Goal: Transaction & Acquisition: Obtain resource

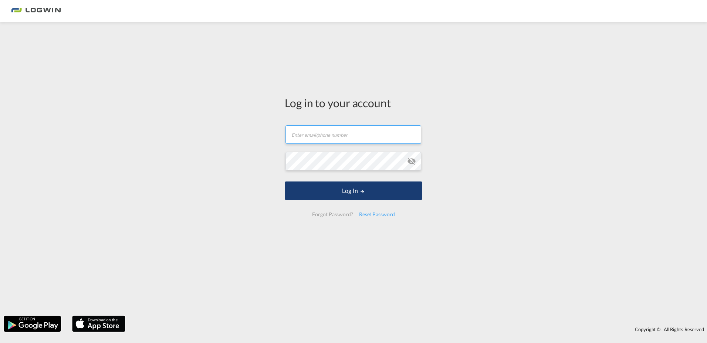
type input "[EMAIL_ADDRESS][PERSON_NAME][DOMAIN_NAME]"
click at [358, 192] on button "Log In" at bounding box center [354, 191] width 138 height 19
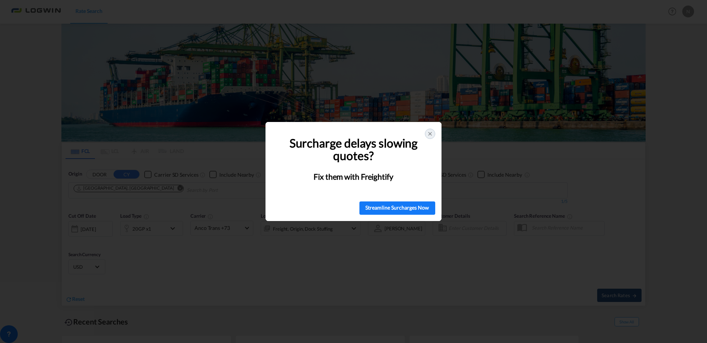
click at [430, 136] on icon at bounding box center [430, 134] width 6 height 6
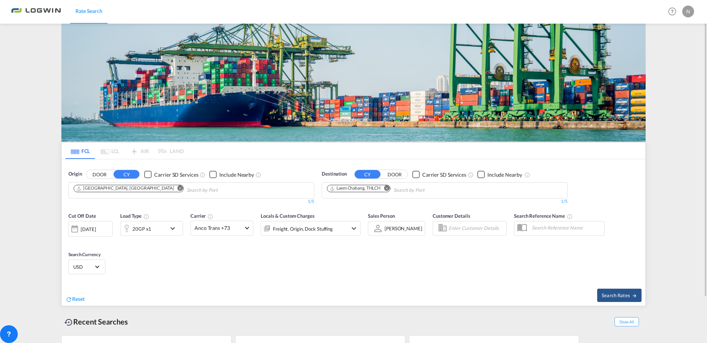
click at [387, 186] on md-icon "Remove" at bounding box center [387, 189] width 6 height 6
click at [384, 191] on body "Rate Search Rate Search Help Resources Product Release N My Profile Logout FCL …" at bounding box center [353, 171] width 707 height 343
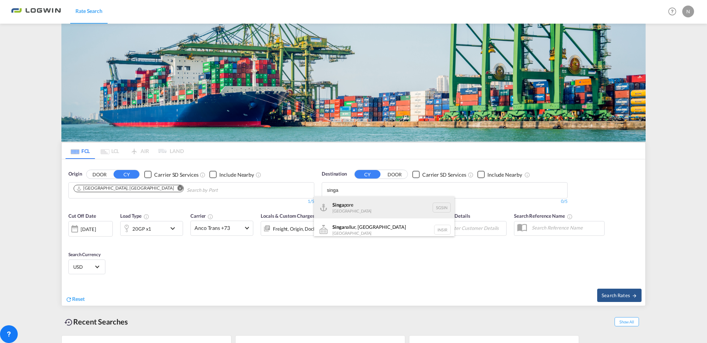
type input "singa"
click at [397, 204] on div "Singa pore [GEOGRAPHIC_DATA] [GEOGRAPHIC_DATA]" at bounding box center [384, 207] width 141 height 22
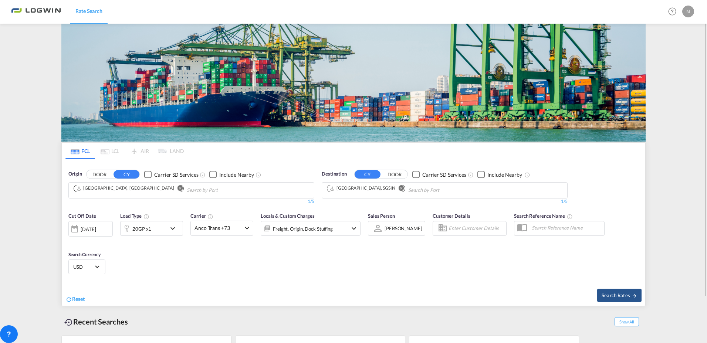
click at [173, 231] on md-icon "icon-chevron-down" at bounding box center [174, 228] width 13 height 9
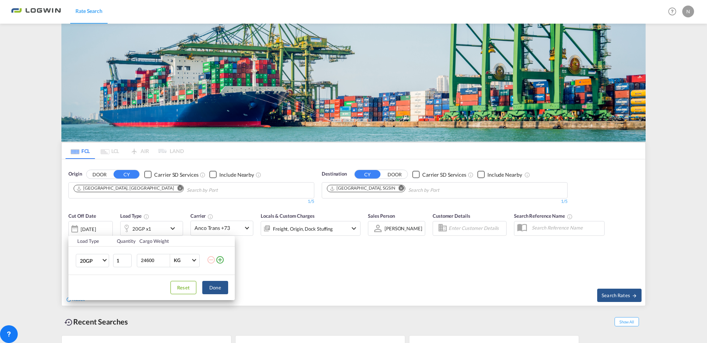
drag, startPoint x: 154, startPoint y: 260, endPoint x: 0, endPoint y: 251, distance: 153.8
click at [36, 262] on div "Load Type Quantity Cargo Weight 20GP 20GP 40GP 40HC 45HC 20RE 40RE 40HR 20OT 40…" at bounding box center [353, 171] width 707 height 343
type input "24650"
click at [218, 282] on button "Done" at bounding box center [215, 287] width 26 height 13
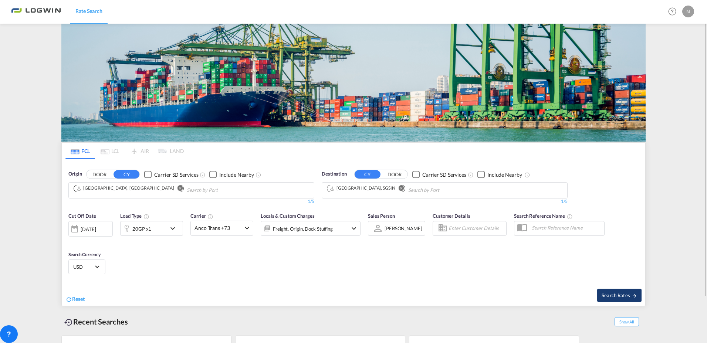
click at [618, 293] on span "Search Rates" at bounding box center [620, 296] width 36 height 6
type input "DEHAM to SGSIN / [DATE]"
